Goal: Task Accomplishment & Management: Manage account settings

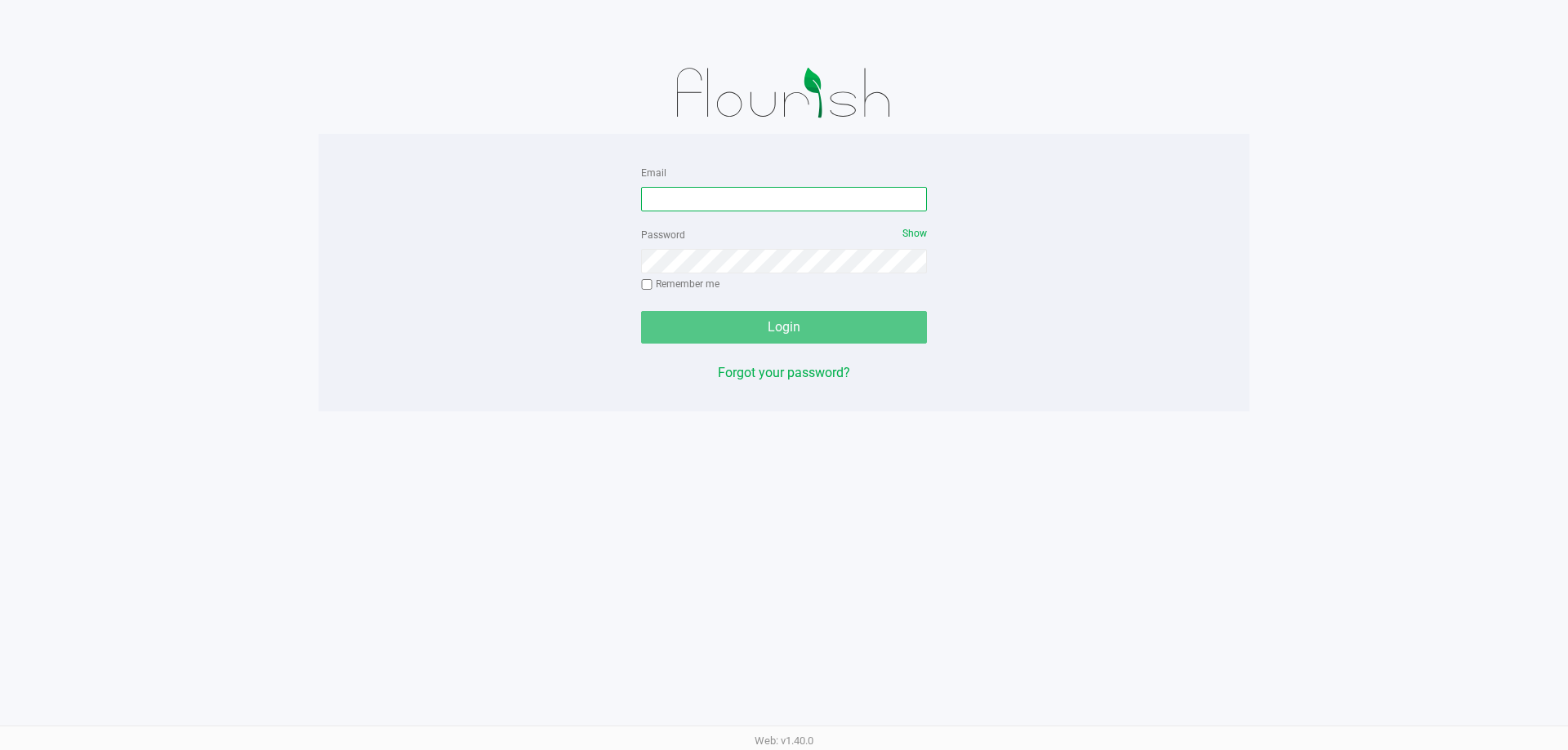
click at [832, 203] on input "Email" at bounding box center [783, 198] width 286 height 24
type input "[PERSON_NAME][EMAIL_ADDRESS][DOMAIN_NAME]"
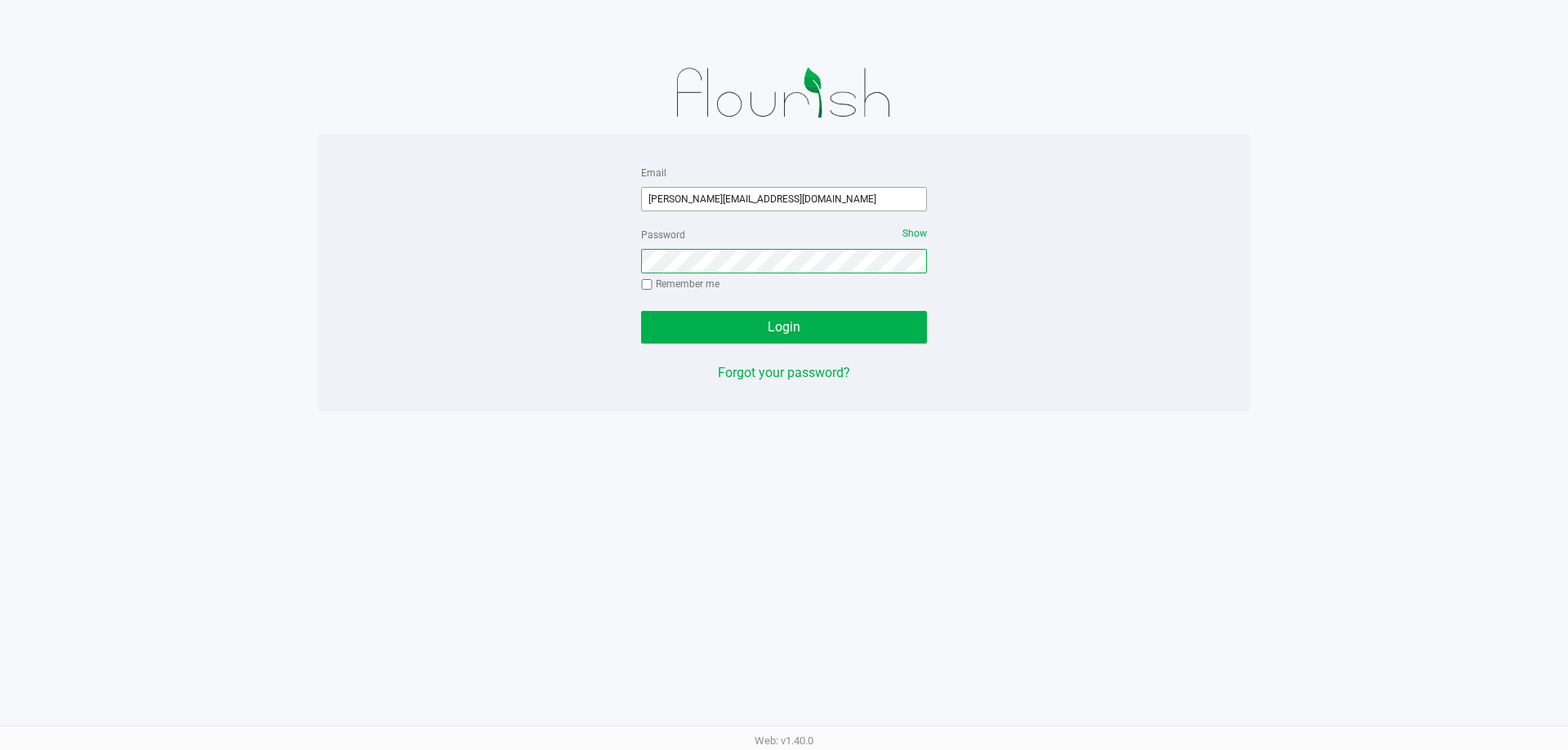
click at [641, 311] on button "Login" at bounding box center [783, 327] width 286 height 33
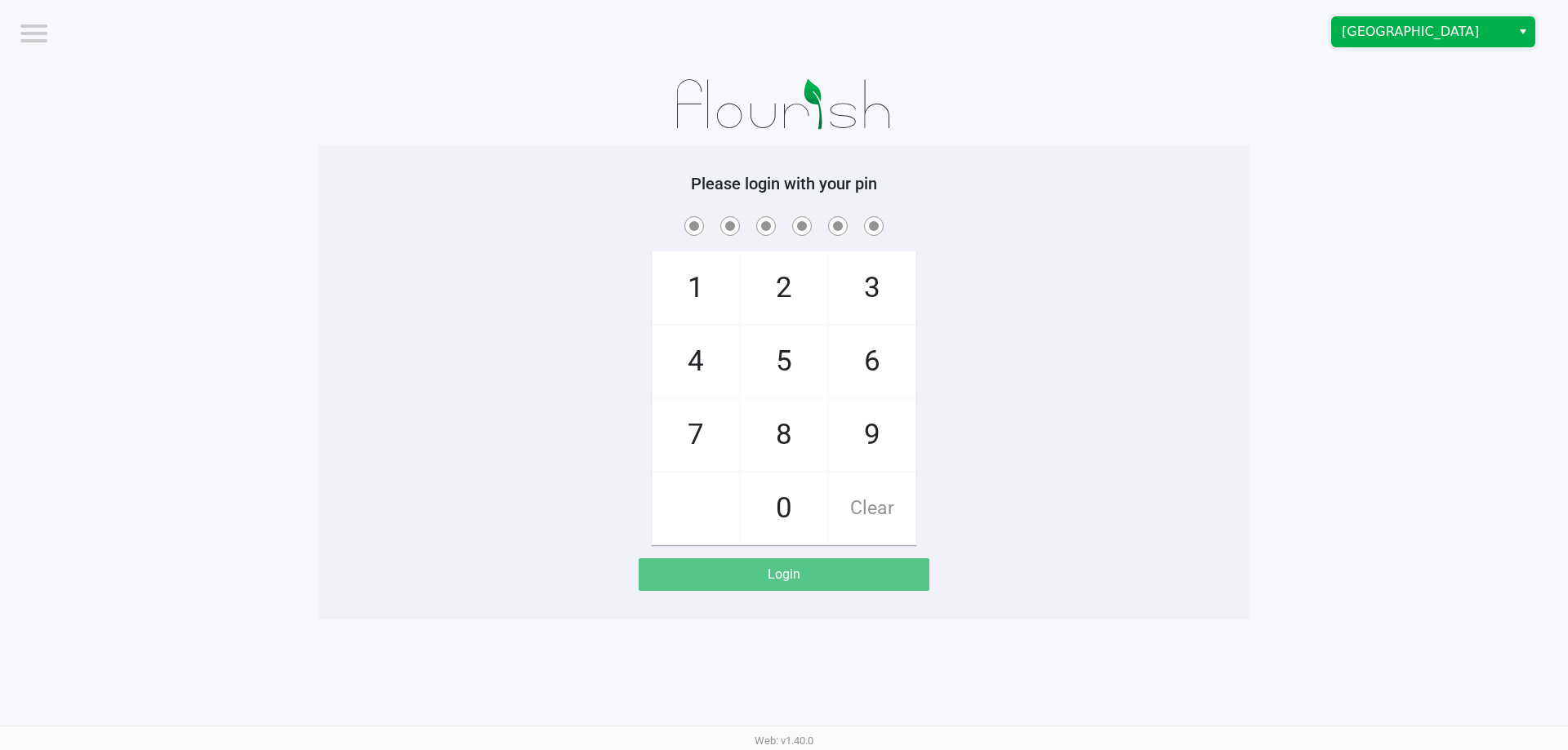
click at [1361, 23] on span "[GEOGRAPHIC_DATA]" at bounding box center [1421, 32] width 160 height 19
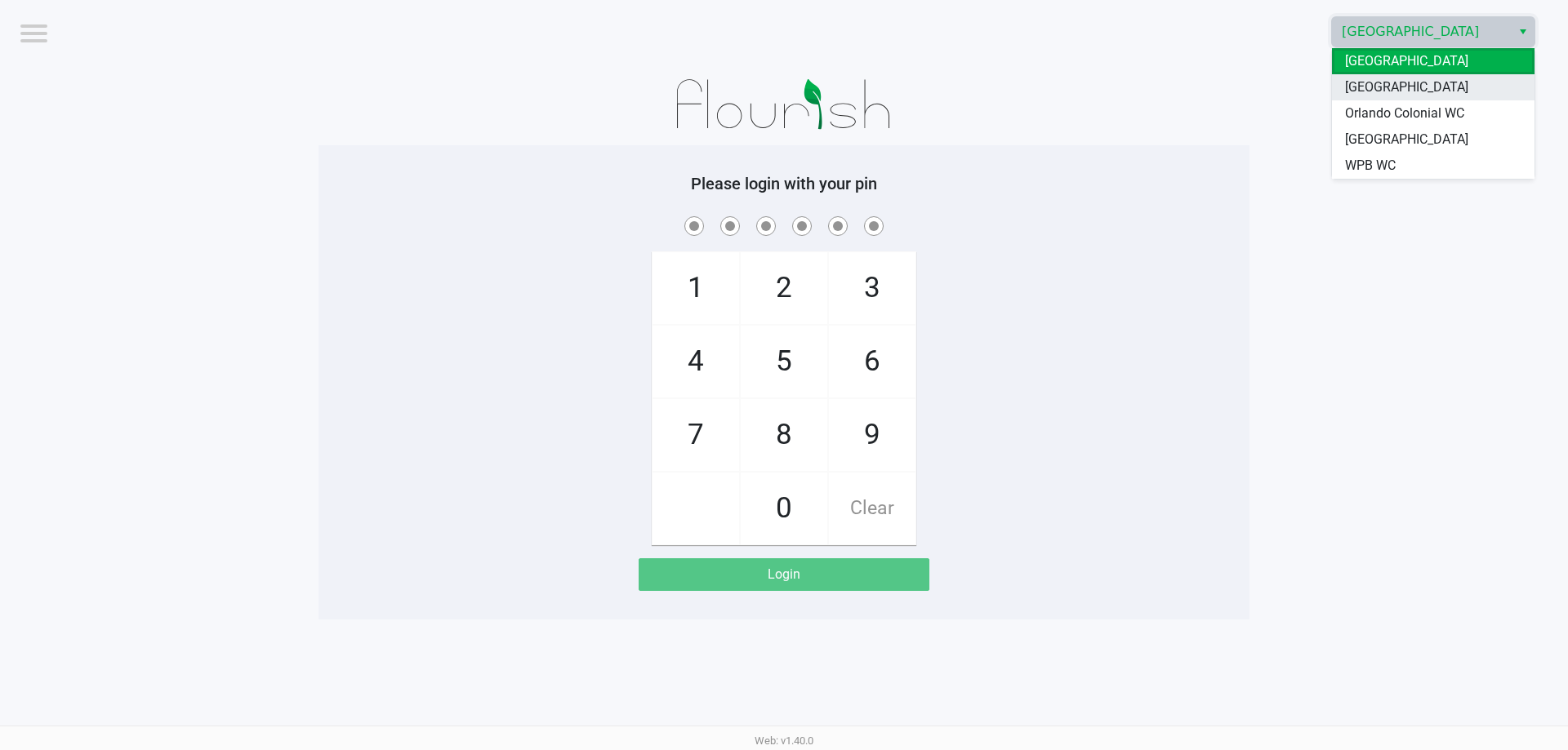
click at [1373, 85] on span "[GEOGRAPHIC_DATA]" at bounding box center [1405, 87] width 123 height 19
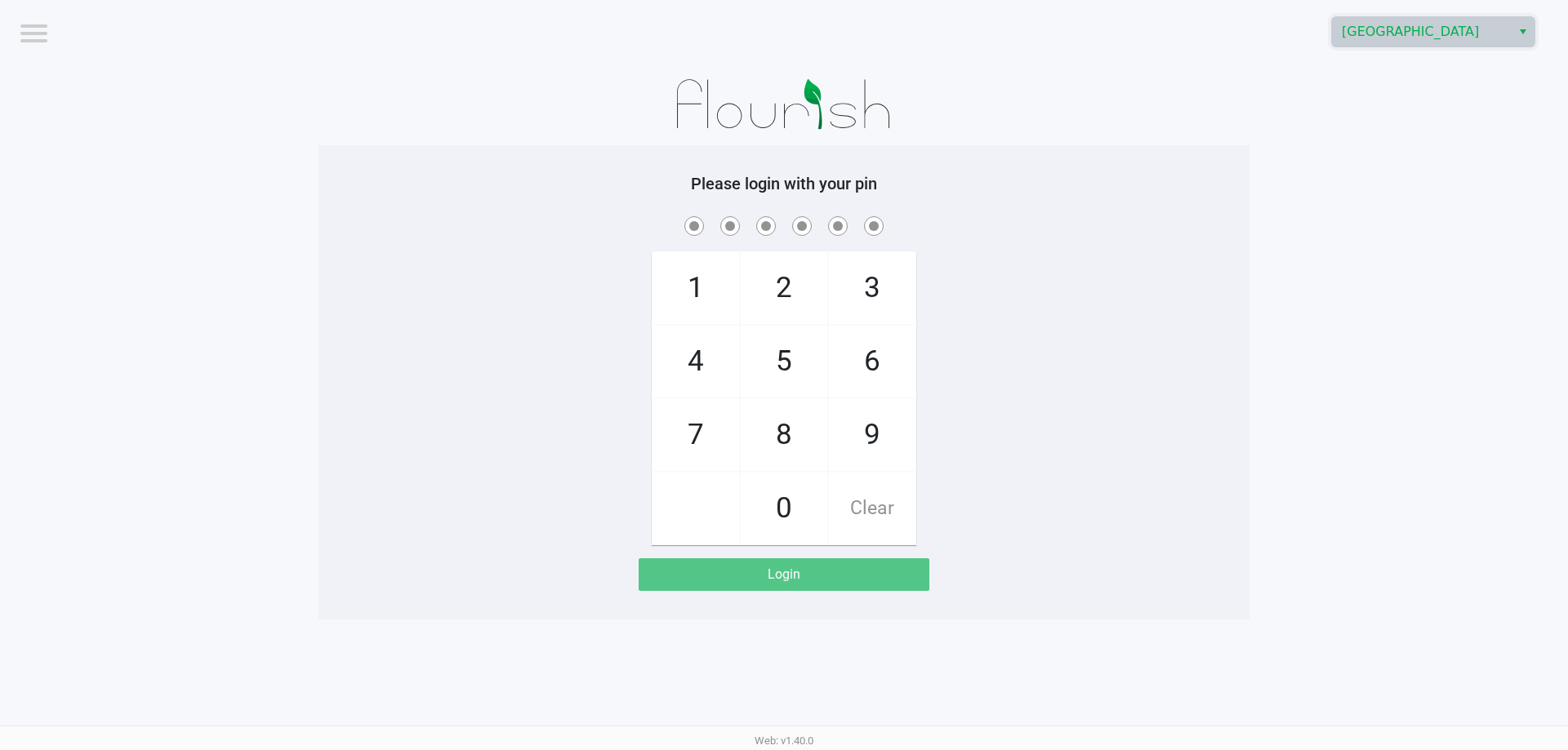
click at [1324, 163] on app-pos-login-wrapper "Logout [GEOGRAPHIC_DATA] WC Please login with your pin 1 4 7 2 5 8 0 3 6 9 Clea…" at bounding box center [784, 310] width 1568 height 619
click at [327, 293] on div "1 4 7 2 5 8 0 3 6 9 Clear" at bounding box center [784, 378] width 931 height 332
checkbox input "true"
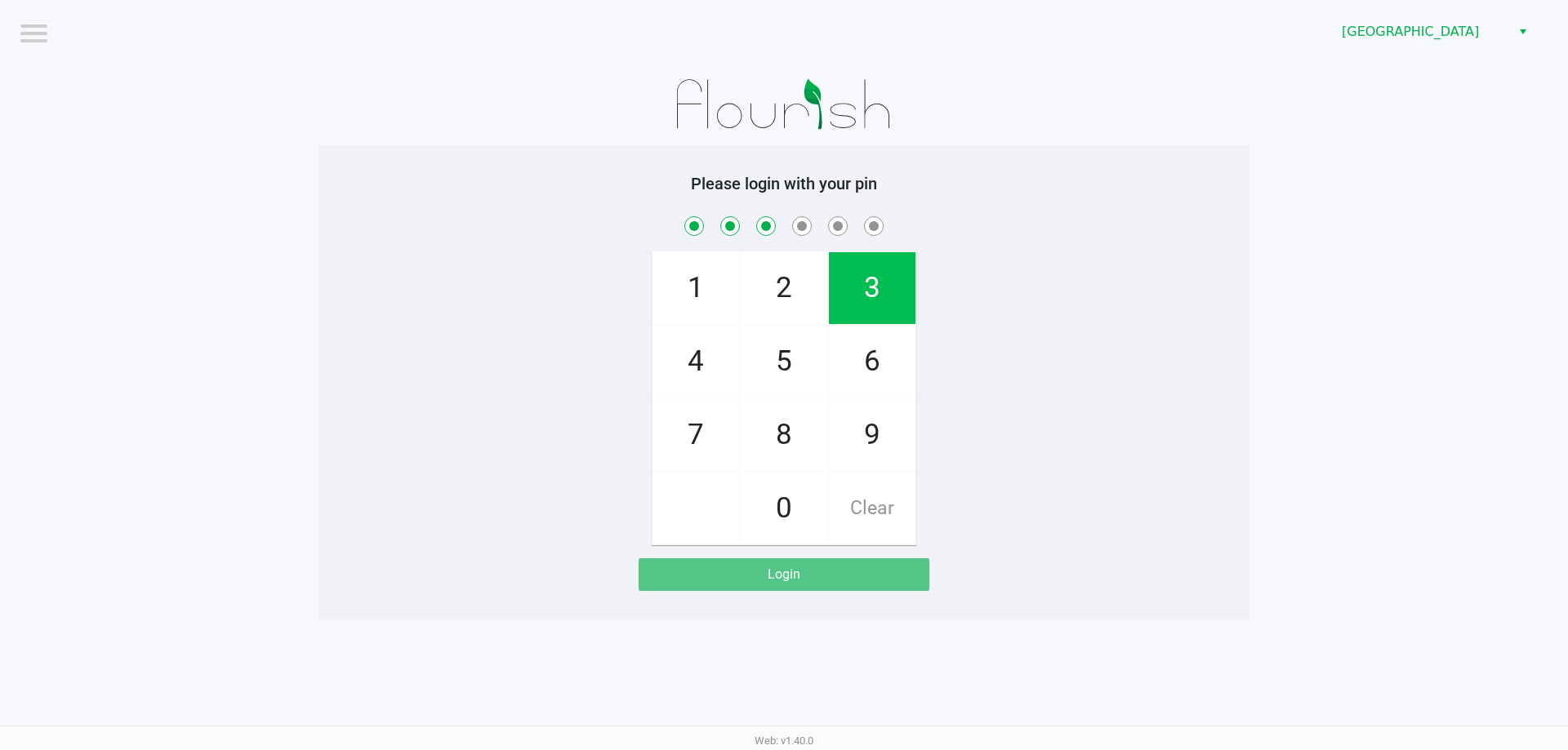
checkbox input "true"
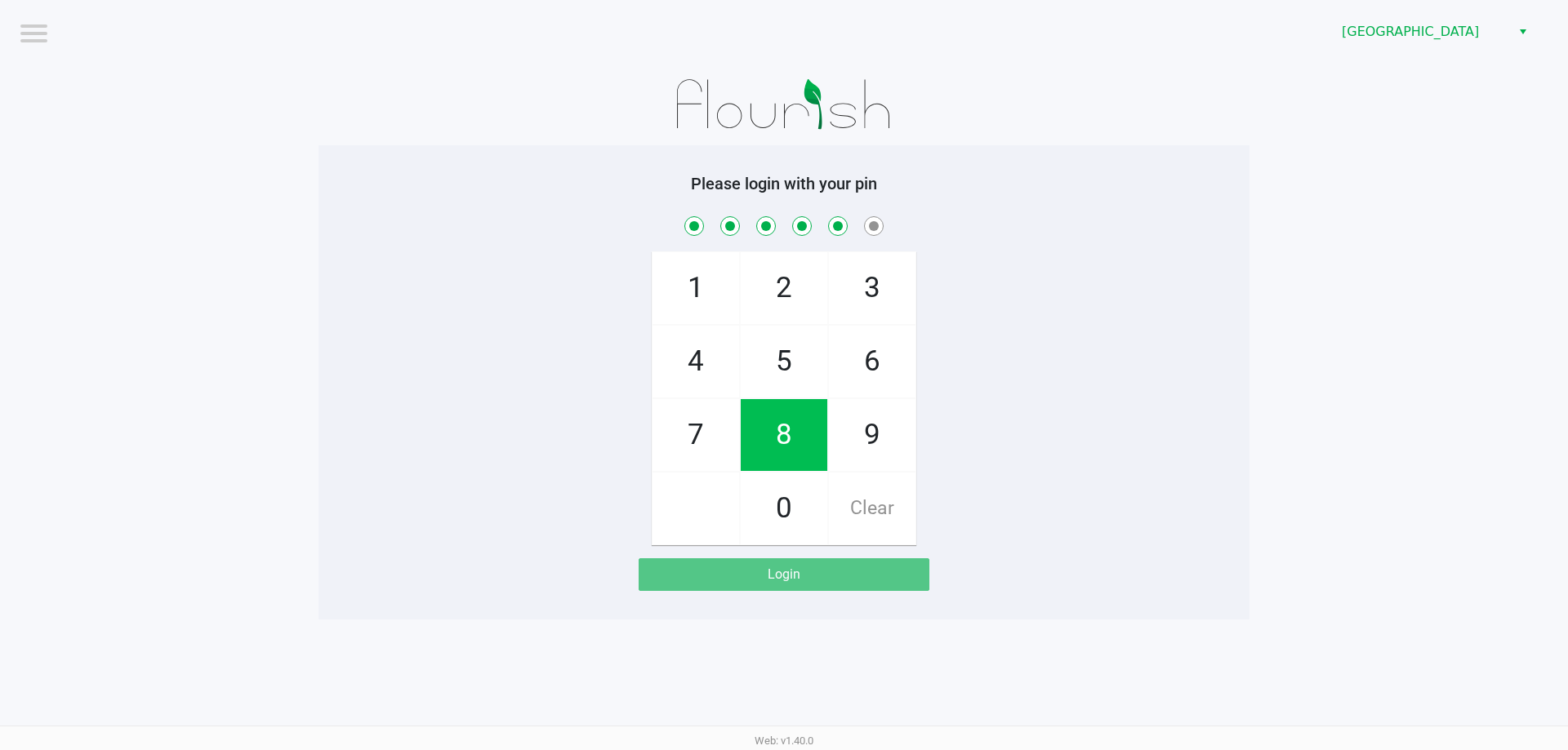
checkbox input "true"
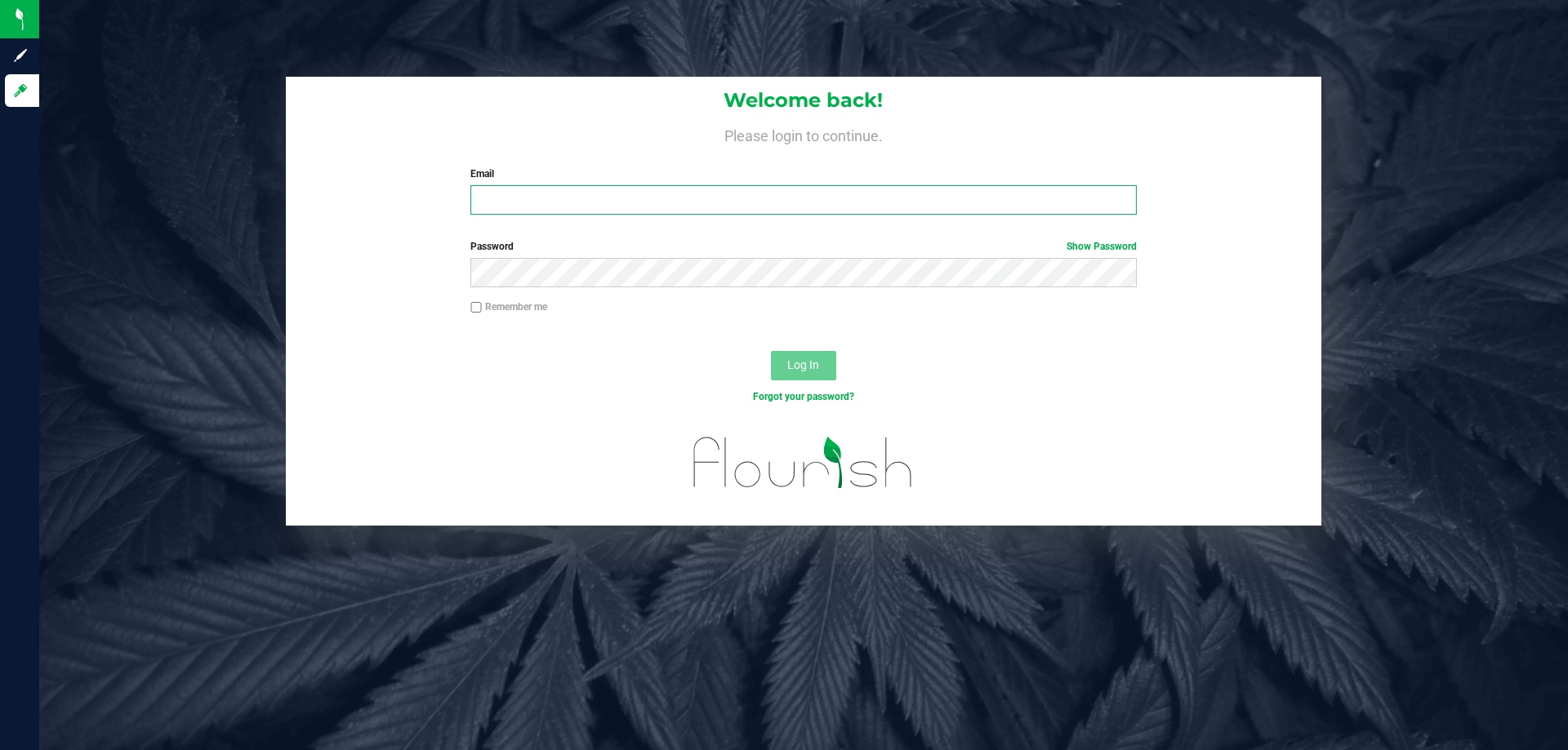
click at [627, 205] on input "Email" at bounding box center [803, 200] width 666 height 29
type input "[EMAIL_ADDRESS][DOMAIN_NAME]"
click at [770, 351] on button "Log In" at bounding box center [802, 366] width 65 height 29
